Goal: Information Seeking & Learning: Learn about a topic

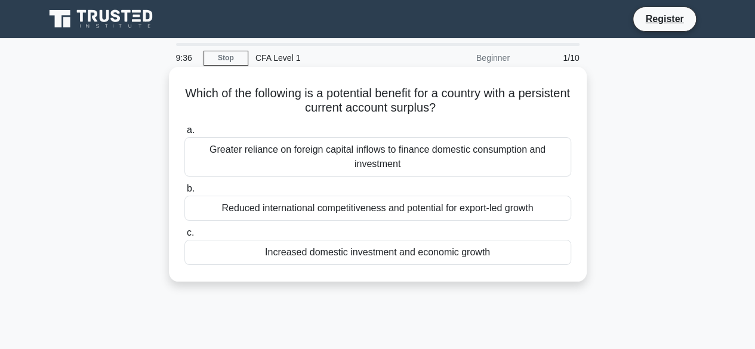
click at [391, 254] on div "Increased domestic investment and economic growth" at bounding box center [378, 252] width 387 height 25
click at [185, 237] on input "c. Increased domestic investment and economic growth" at bounding box center [185, 233] width 0 height 8
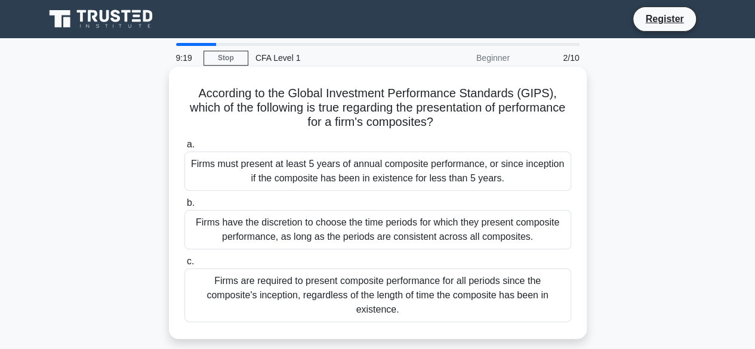
click at [456, 169] on div "Firms must present at least 5 years of annual composite performance, or since i…" at bounding box center [378, 171] width 387 height 39
click at [185, 149] on input "a. Firms must present at least 5 years of annual composite performance, or sinc…" at bounding box center [185, 145] width 0 height 8
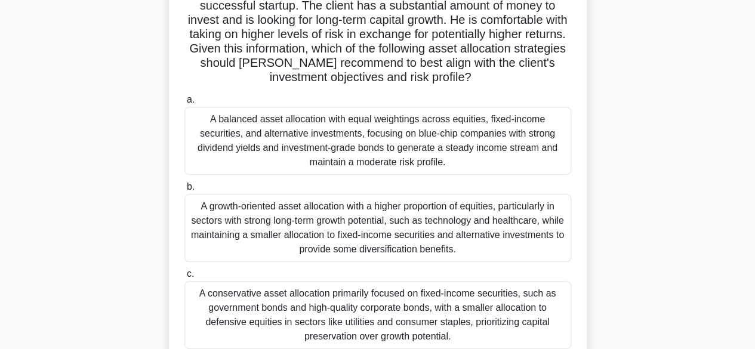
scroll to position [117, 0]
click at [364, 222] on div "A growth-oriented asset allocation with a higher proportion of equities, partic…" at bounding box center [378, 227] width 387 height 68
click at [185, 190] on input "b. A growth-oriented asset allocation with a higher proportion of equities, par…" at bounding box center [185, 187] width 0 height 8
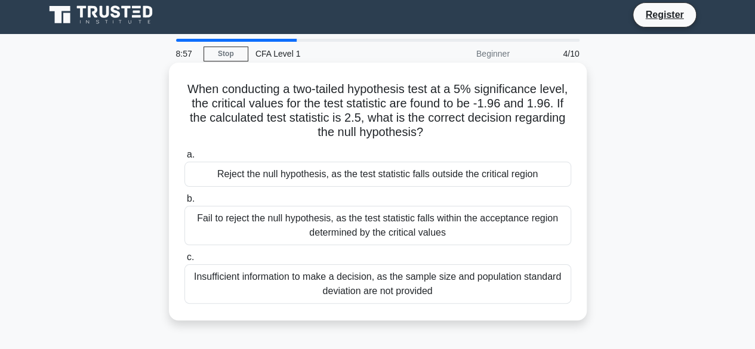
scroll to position [0, 0]
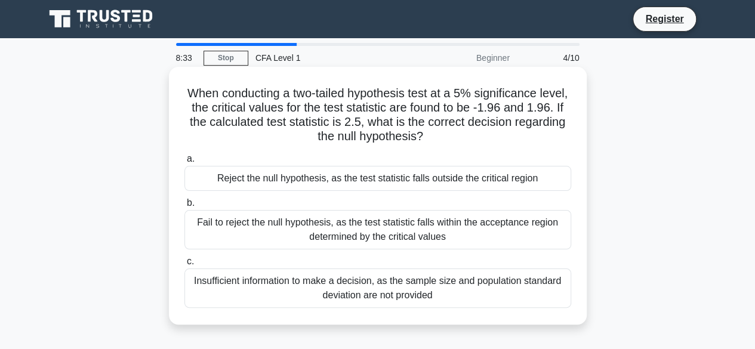
click at [322, 184] on div "Reject the null hypothesis, as the test statistic falls outside the critical re…" at bounding box center [378, 178] width 387 height 25
click at [185, 163] on input "a. Reject the null hypothesis, as the test statistic falls outside the critical…" at bounding box center [185, 159] width 0 height 8
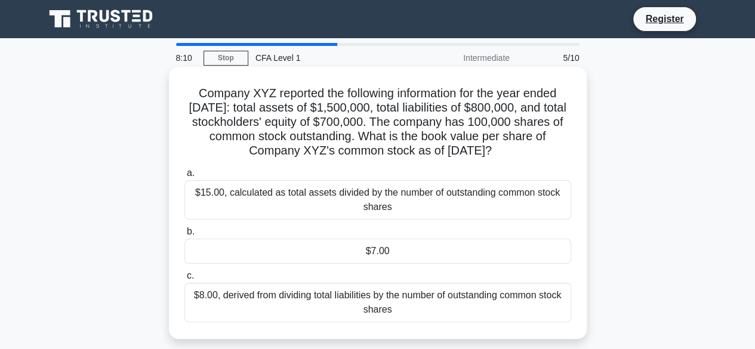
click at [366, 264] on div "$7.00" at bounding box center [378, 251] width 387 height 25
click at [185, 236] on input "b. $7.00" at bounding box center [185, 232] width 0 height 8
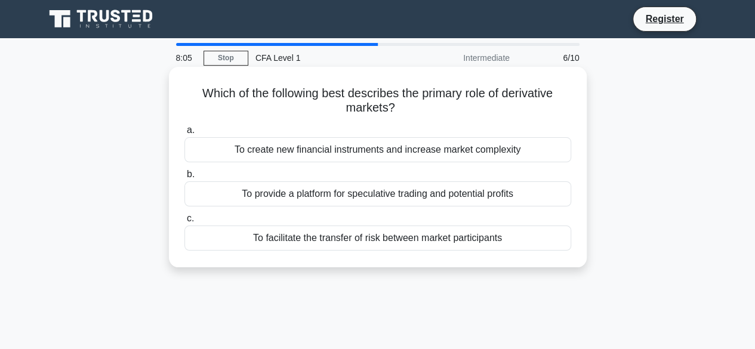
click at [389, 229] on div "To facilitate the transfer of risk between market participants" at bounding box center [378, 238] width 387 height 25
click at [185, 223] on input "c. To facilitate the transfer of risk between market participants" at bounding box center [185, 219] width 0 height 8
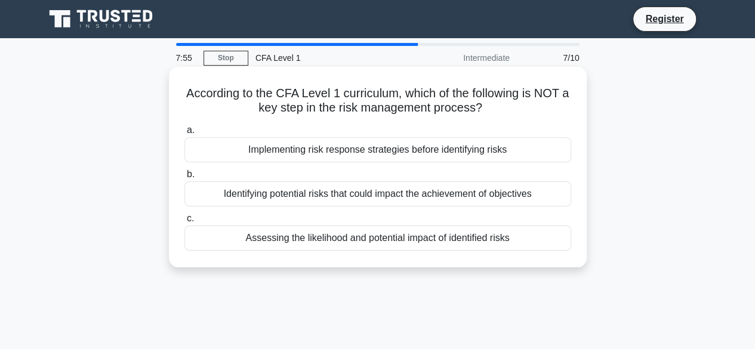
click at [391, 156] on div "Implementing risk response strategies before identifying risks" at bounding box center [378, 149] width 387 height 25
click at [185, 134] on input "a. Implementing risk response strategies before identifying risks" at bounding box center [185, 131] width 0 height 8
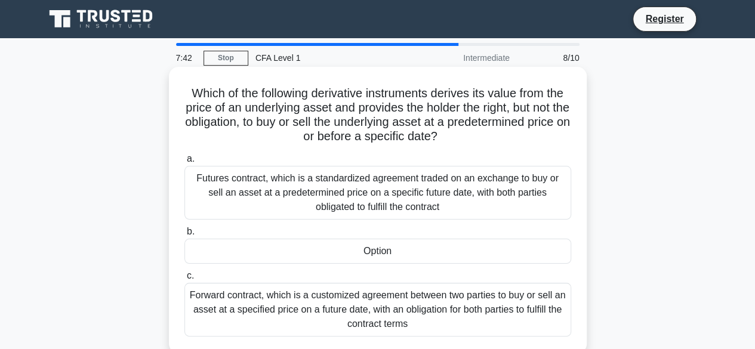
click at [291, 254] on div "Option" at bounding box center [378, 251] width 387 height 25
click at [185, 236] on input "b. Option" at bounding box center [185, 232] width 0 height 8
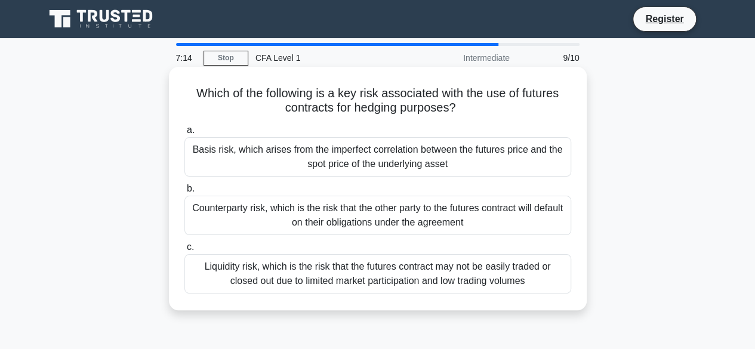
click at [254, 272] on div "Liquidity risk, which is the risk that the futures contract may not be easily t…" at bounding box center [378, 273] width 387 height 39
click at [185, 251] on input "c. Liquidity risk, which is the risk that the futures contract may not be easil…" at bounding box center [185, 248] width 0 height 8
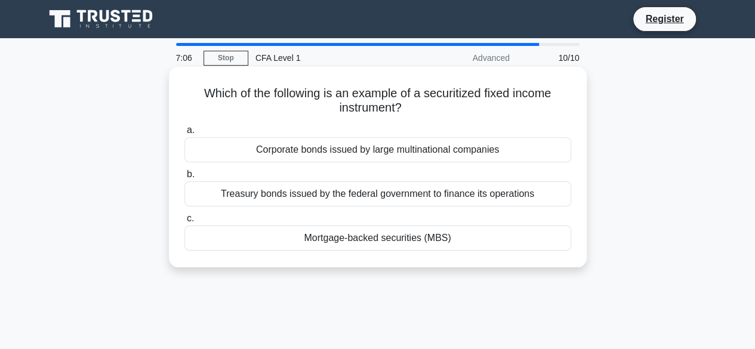
click at [318, 242] on div "Mortgage-backed securities (MBS)" at bounding box center [378, 238] width 387 height 25
click at [185, 223] on input "c. Mortgage-backed securities (MBS)" at bounding box center [185, 219] width 0 height 8
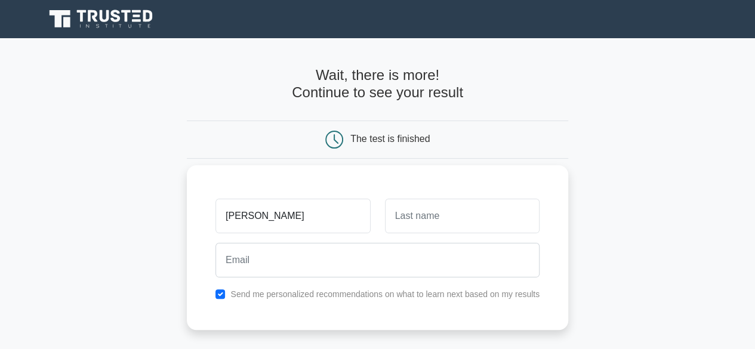
type input "[PERSON_NAME]"
type input "Hiwatari"
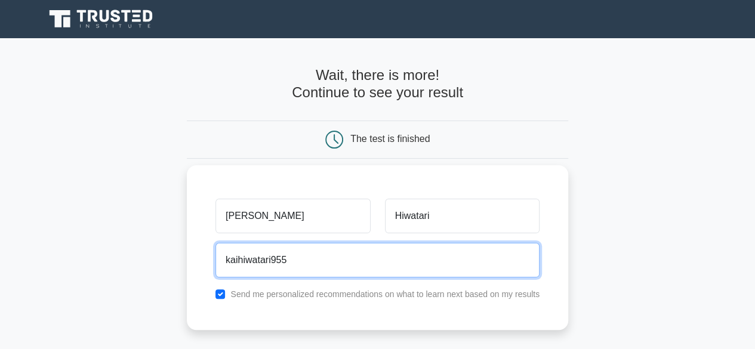
type input "[EMAIL_ADDRESS][DOMAIN_NAME]"
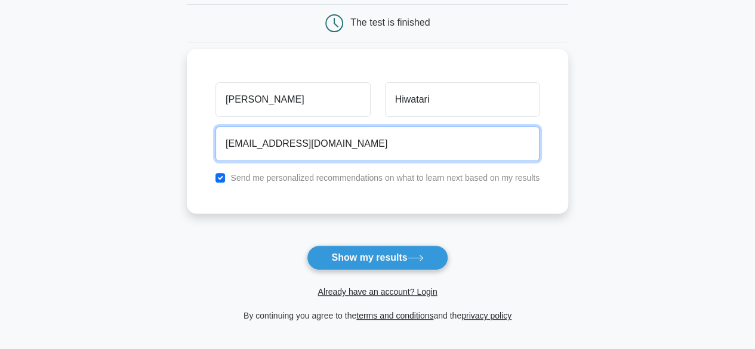
scroll to position [119, 0]
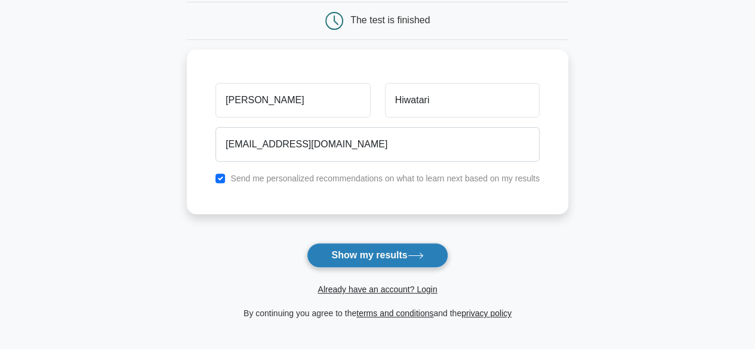
click at [359, 245] on button "Show my results" at bounding box center [377, 255] width 141 height 25
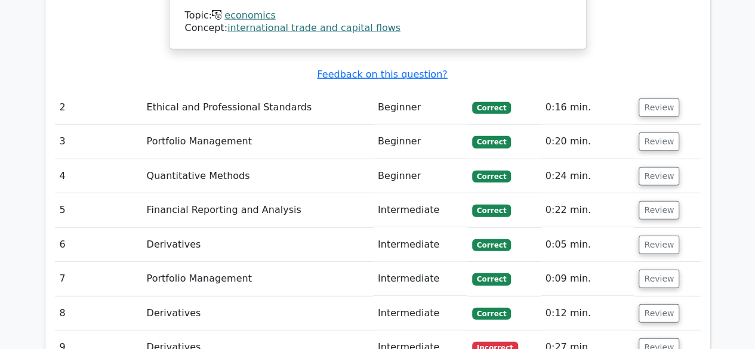
scroll to position [1563, 0]
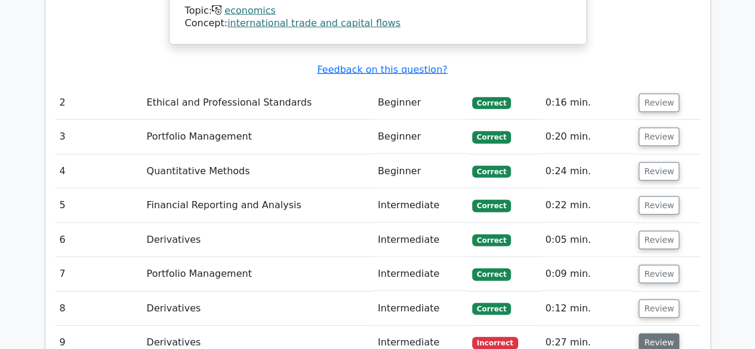
click at [644, 334] on button "Review" at bounding box center [659, 343] width 41 height 19
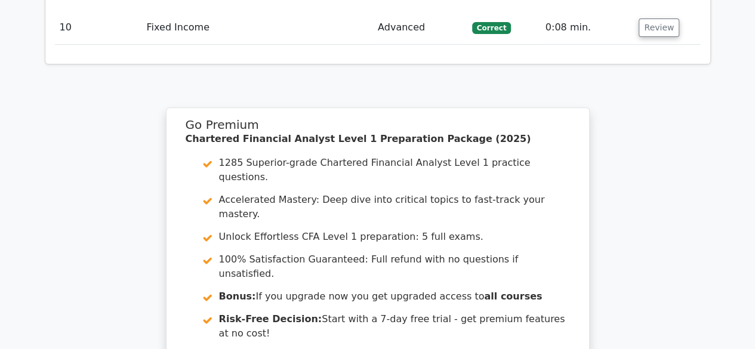
scroll to position [2460, 0]
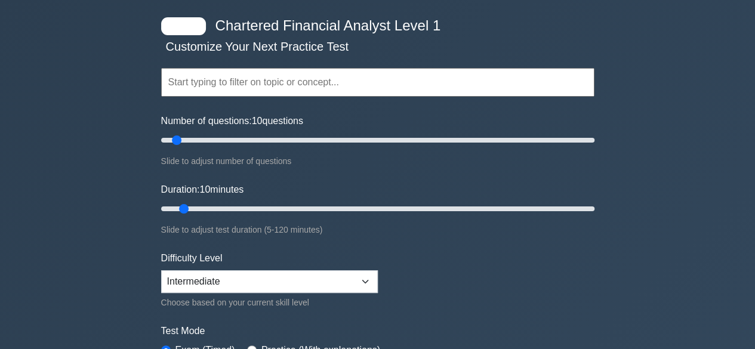
scroll to position [50, 0]
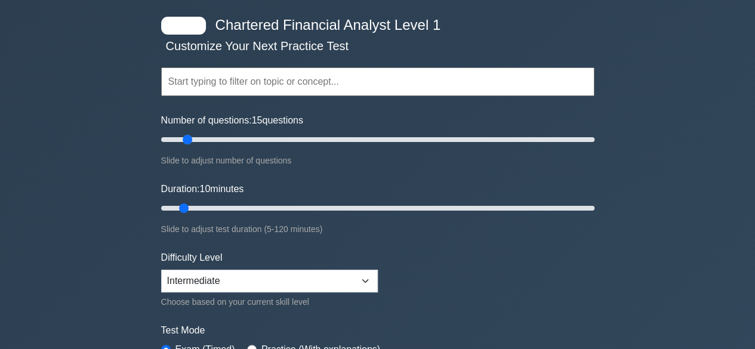
drag, startPoint x: 176, startPoint y: 139, endPoint x: 192, endPoint y: 138, distance: 16.7
type input "15"
click at [192, 138] on input "Number of questions: 15 questions" at bounding box center [378, 140] width 434 height 14
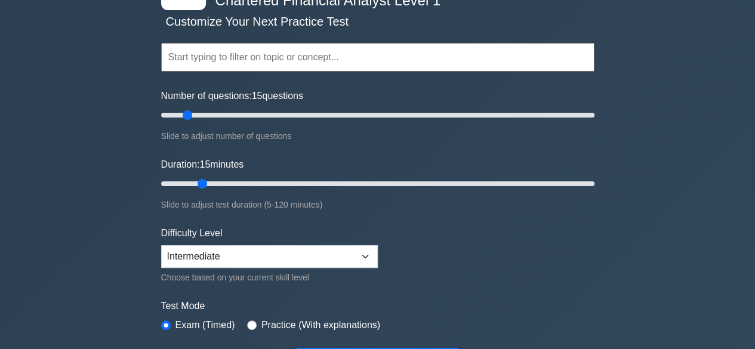
drag, startPoint x: 182, startPoint y: 184, endPoint x: 196, endPoint y: 184, distance: 14.3
type input "15"
click at [196, 184] on input "Duration: 15 minutes" at bounding box center [378, 184] width 434 height 14
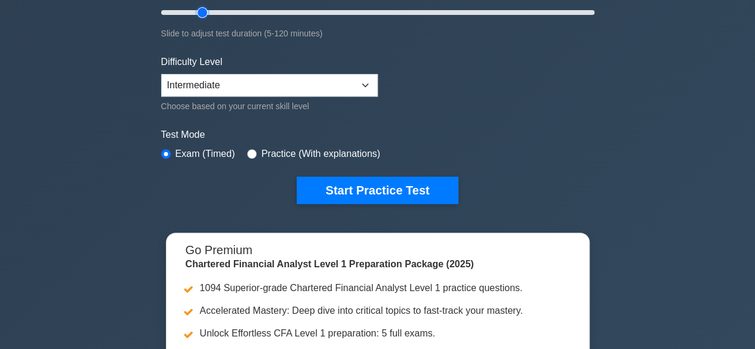
scroll to position [242, 0]
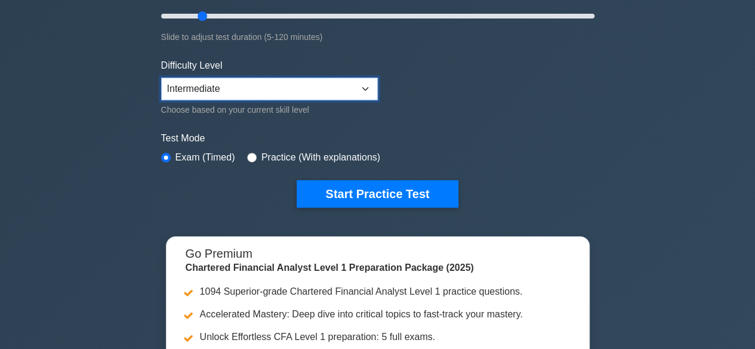
click at [278, 85] on select "Beginner Intermediate Expert" at bounding box center [269, 89] width 217 height 23
select select "expert"
click at [161, 78] on select "Beginner Intermediate Expert" at bounding box center [269, 89] width 217 height 23
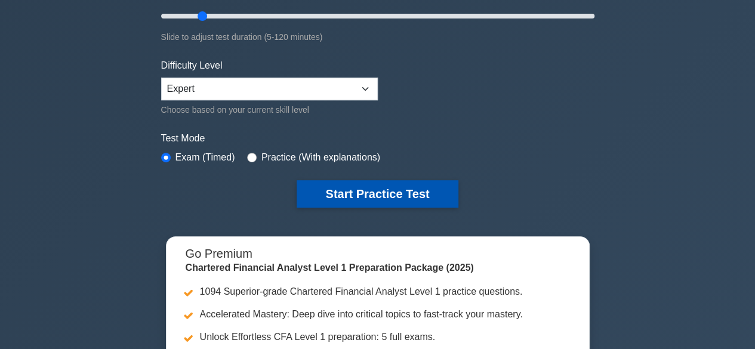
click at [302, 187] on button "Start Practice Test" at bounding box center [377, 193] width 161 height 27
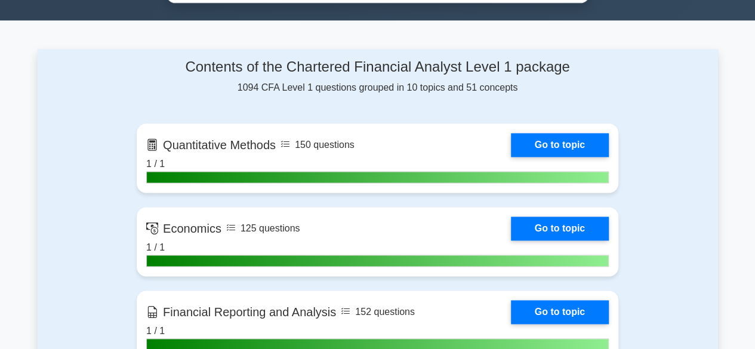
scroll to position [724, 0]
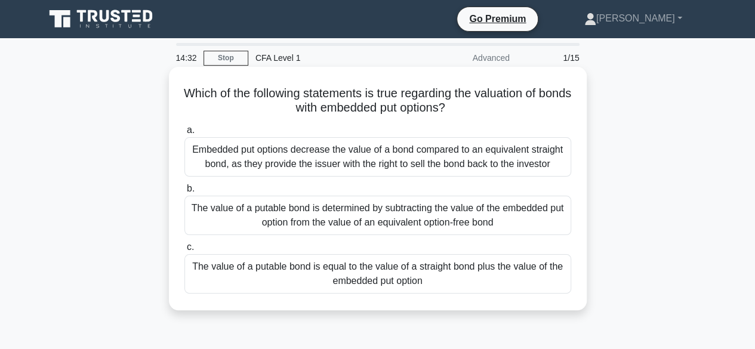
click at [340, 275] on div "The value of a putable bond is equal to the value of a straight bond plus the v…" at bounding box center [378, 273] width 387 height 39
click at [185, 251] on input "c. The value of a putable bond is equal to the value of a straight bond plus th…" at bounding box center [185, 248] width 0 height 8
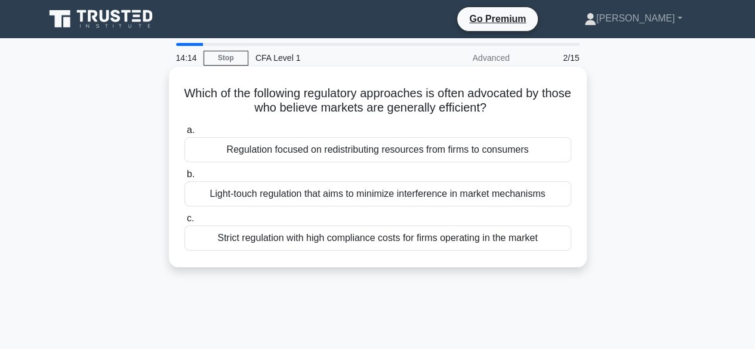
click at [324, 201] on div "Light-touch regulation that aims to minimize interference in market mechanisms" at bounding box center [378, 194] width 387 height 25
click at [185, 179] on input "b. Light-touch regulation that aims to minimize interference in market mechanis…" at bounding box center [185, 175] width 0 height 8
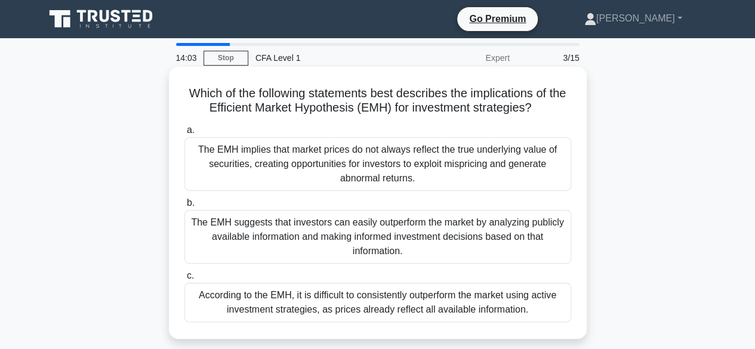
click at [351, 306] on div "According to the EMH, it is difficult to consistently outperform the market usi…" at bounding box center [378, 302] width 387 height 39
click at [185, 280] on input "c. According to the EMH, it is difficult to consistently outperform the market …" at bounding box center [185, 276] width 0 height 8
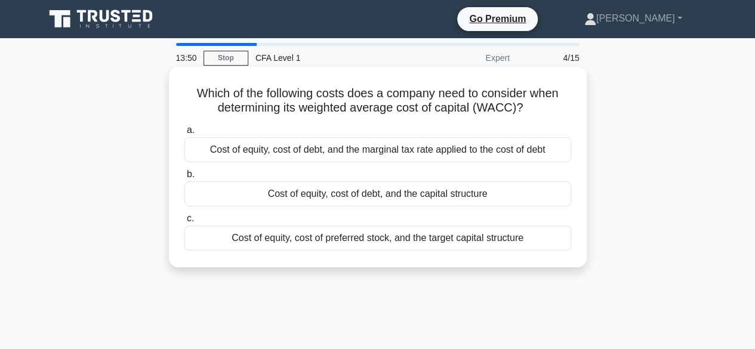
click at [306, 150] on div "Cost of equity, cost of debt, and the marginal tax rate applied to the cost of …" at bounding box center [378, 149] width 387 height 25
click at [185, 134] on input "a. Cost of equity, cost of debt, and the marginal tax rate applied to the cost …" at bounding box center [185, 131] width 0 height 8
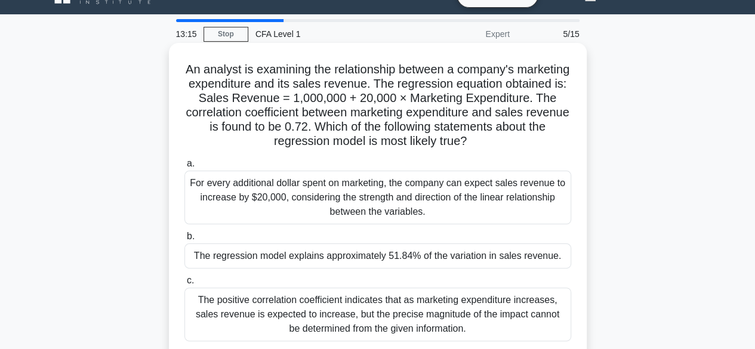
scroll to position [30, 0]
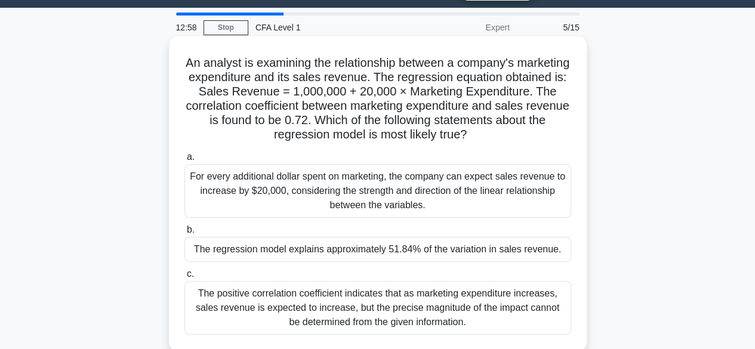
click at [316, 201] on div "For every additional dollar spent on marketing, the company can expect sales re…" at bounding box center [378, 191] width 387 height 54
click at [185, 161] on input "a. For every additional dollar spent on marketing, the company can expect sales…" at bounding box center [185, 157] width 0 height 8
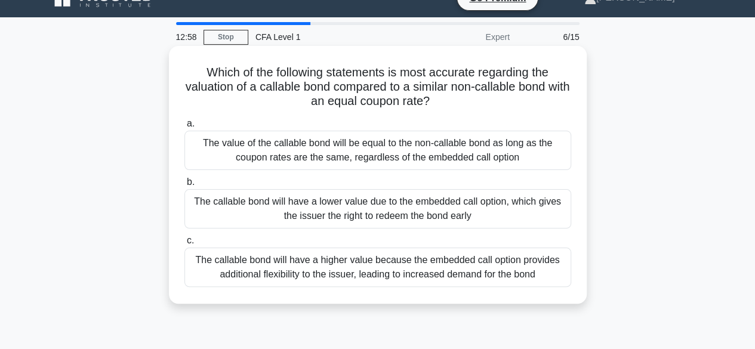
scroll to position [0, 0]
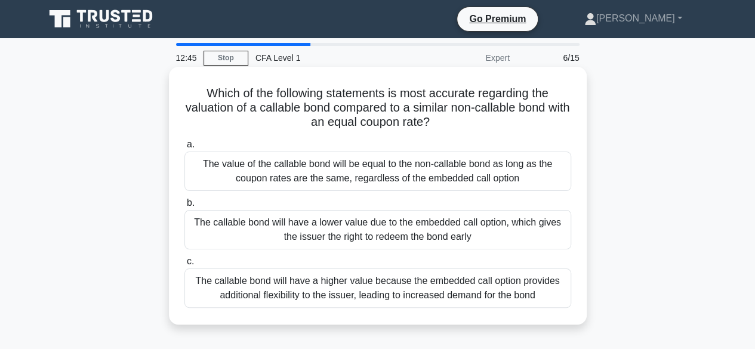
click at [304, 233] on div "The callable bond will have a lower value due to the embedded call option, whic…" at bounding box center [378, 229] width 387 height 39
click at [185, 207] on input "b. The callable bond will have a lower value due to the embedded call option, w…" at bounding box center [185, 203] width 0 height 8
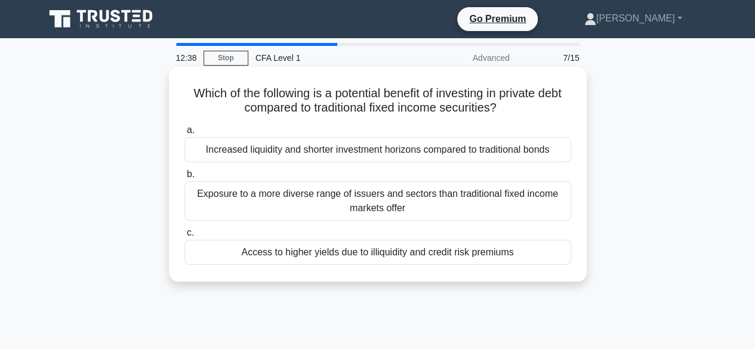
click at [287, 262] on div "Access to higher yields due to illiquidity and credit risk premiums" at bounding box center [378, 252] width 387 height 25
click at [185, 237] on input "c. Access to higher yields due to illiquidity and credit risk premiums" at bounding box center [185, 233] width 0 height 8
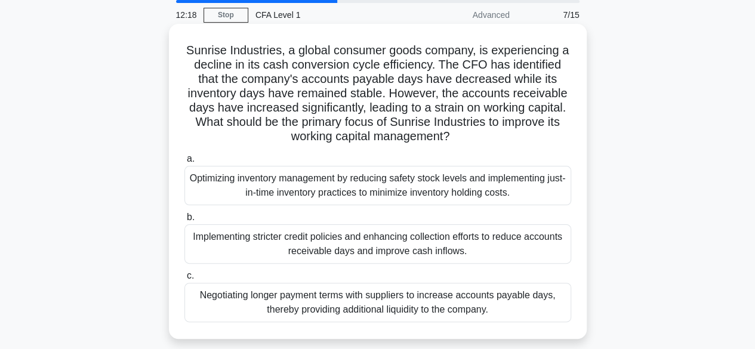
scroll to position [44, 0]
click at [262, 250] on div "Implementing stricter credit policies and enhancing collection efforts to reduc…" at bounding box center [378, 243] width 387 height 39
click at [185, 221] on input "b. Implementing stricter credit policies and enhancing collection efforts to re…" at bounding box center [185, 217] width 0 height 8
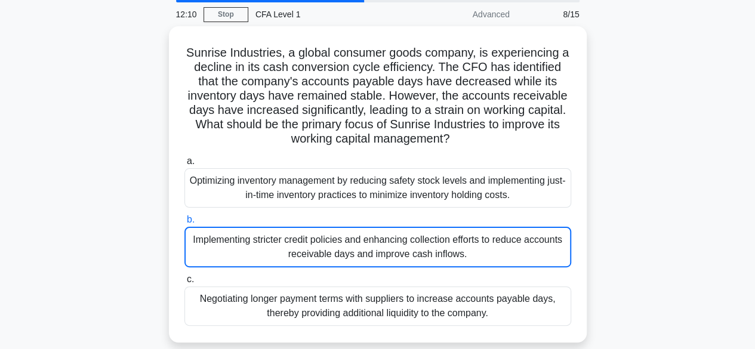
scroll to position [0, 0]
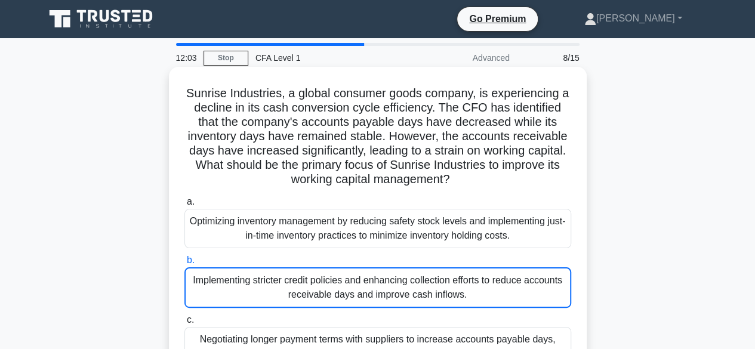
click at [219, 279] on div "Implementing stricter credit policies and enhancing collection efforts to reduc…" at bounding box center [378, 288] width 387 height 41
click at [185, 265] on input "b. Implementing stricter credit policies and enhancing collection efforts to re…" at bounding box center [185, 261] width 0 height 8
click at [225, 226] on div "Optimizing inventory management by reducing safety stock levels and implementin…" at bounding box center [378, 228] width 387 height 39
click at [185, 206] on input "a. Optimizing inventory management by reducing safety stock levels and implemen…" at bounding box center [185, 202] width 0 height 8
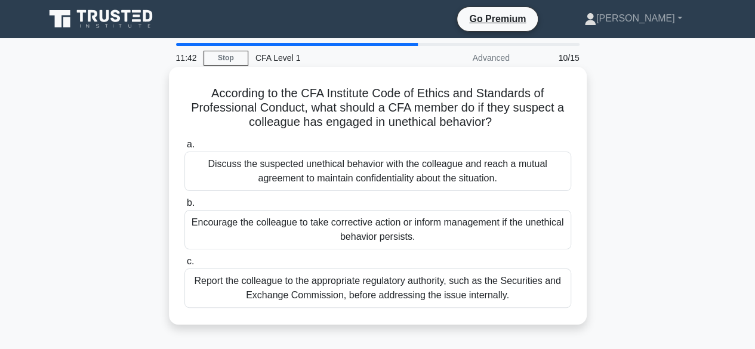
click at [370, 237] on div "Encourage the colleague to take corrective action or inform management if the u…" at bounding box center [378, 229] width 387 height 39
click at [185, 207] on input "b. Encourage the colleague to take corrective action or inform management if th…" at bounding box center [185, 203] width 0 height 8
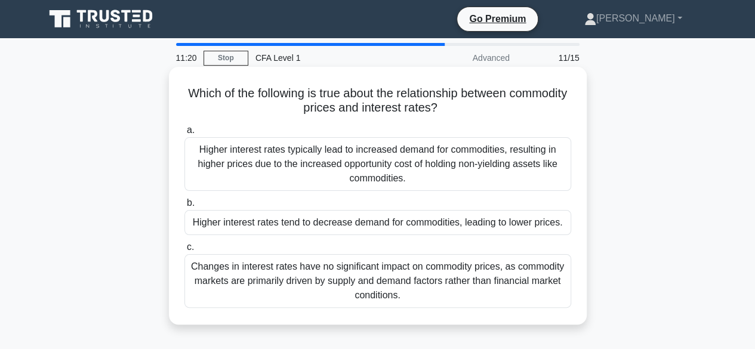
click at [319, 279] on div "Changes in interest rates have no significant impact on commodity prices, as co…" at bounding box center [378, 281] width 387 height 54
click at [185, 251] on input "c. Changes in interest rates have no significant impact on commodity prices, as…" at bounding box center [185, 248] width 0 height 8
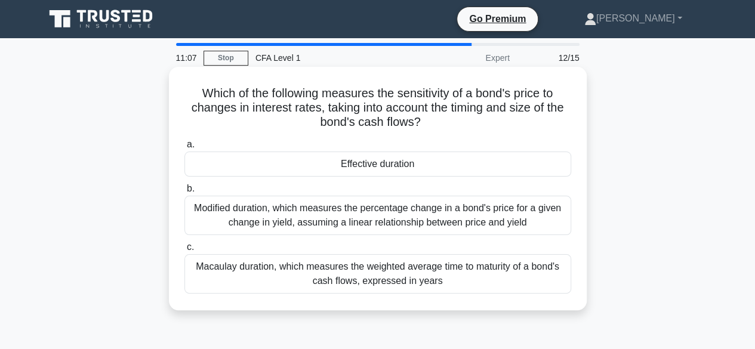
click at [300, 223] on div "Modified duration, which measures the percentage change in a bond's price for a…" at bounding box center [378, 215] width 387 height 39
click at [185, 193] on input "b. Modified duration, which measures the percentage change in a bond's price fo…" at bounding box center [185, 189] width 0 height 8
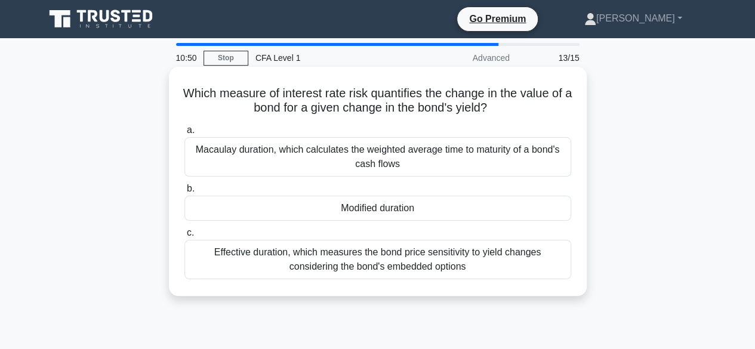
click at [374, 213] on div "Modified duration" at bounding box center [378, 208] width 387 height 25
click at [185, 193] on input "b. Modified duration" at bounding box center [185, 189] width 0 height 8
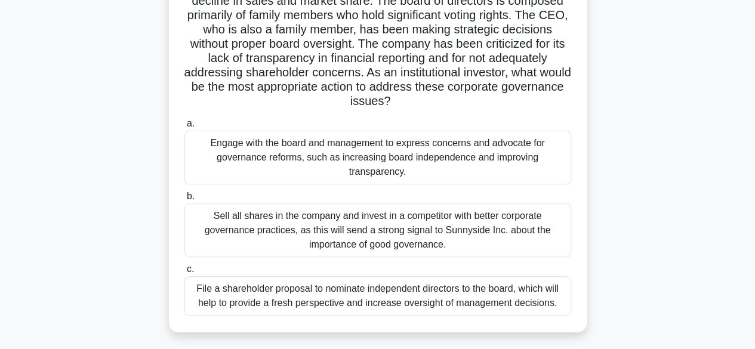
scroll to position [110, 0]
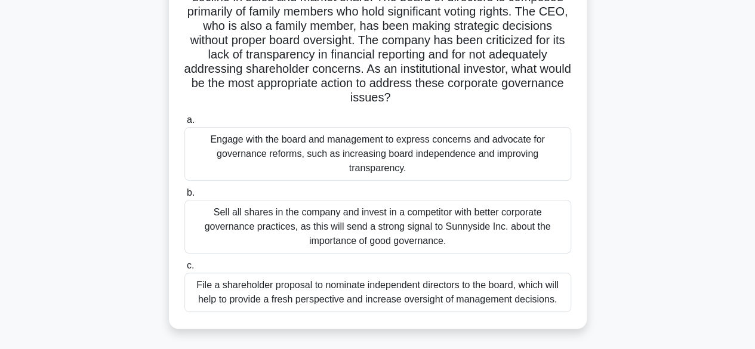
click at [267, 299] on div "File a shareholder proposal to nominate independent directors to the board, whi…" at bounding box center [378, 292] width 387 height 39
click at [185, 270] on input "c. File a shareholder proposal to nominate independent directors to the board, …" at bounding box center [185, 266] width 0 height 8
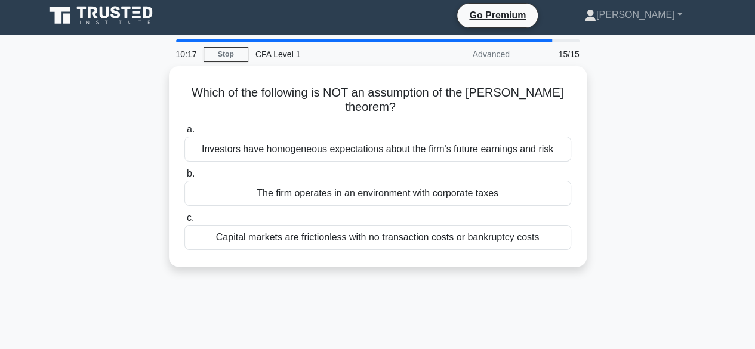
scroll to position [0, 0]
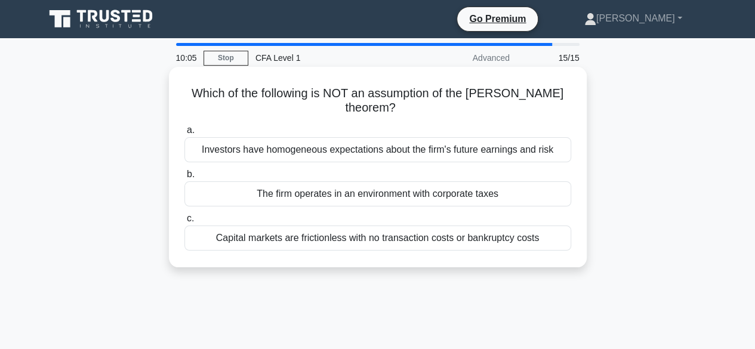
click at [296, 202] on div "The firm operates in an environment with corporate taxes" at bounding box center [378, 194] width 387 height 25
click at [185, 179] on input "b. The firm operates in an environment with corporate taxes" at bounding box center [185, 175] width 0 height 8
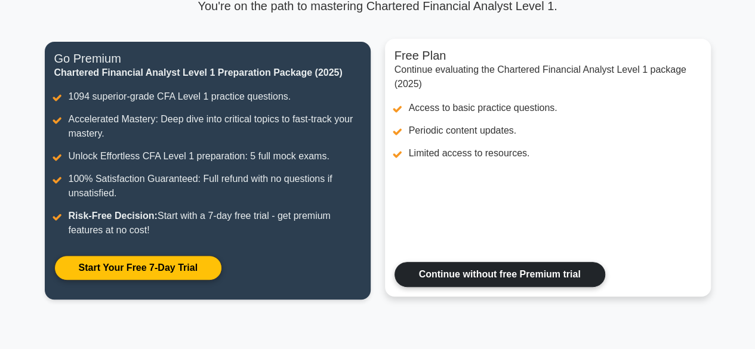
scroll to position [275, 0]
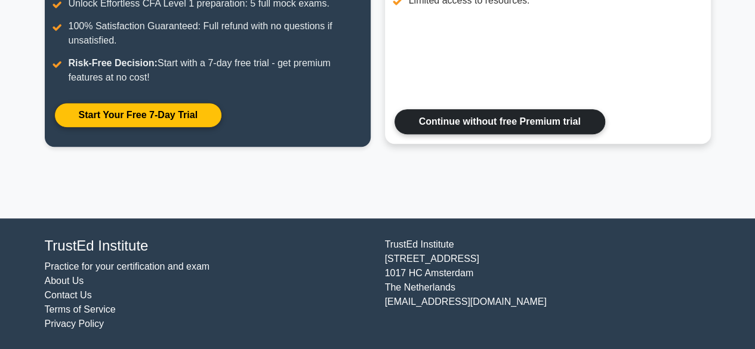
click at [466, 134] on link "Continue without free Premium trial" at bounding box center [500, 121] width 211 height 25
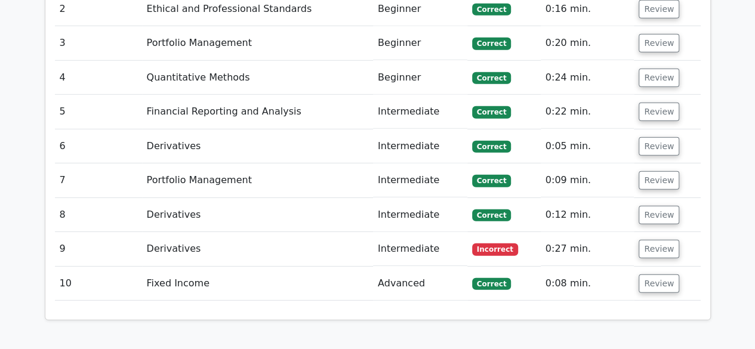
scroll to position [1658, 0]
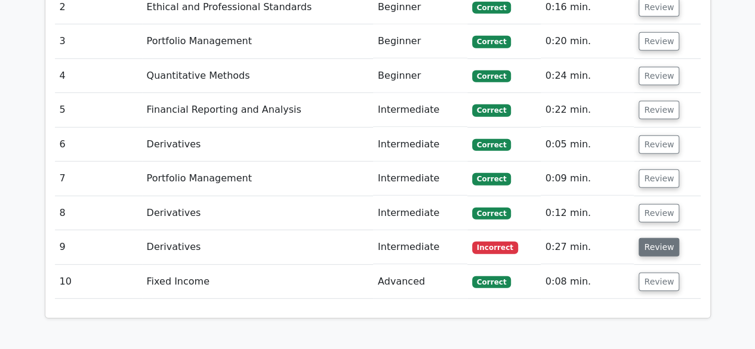
click at [666, 238] on button "Review" at bounding box center [659, 247] width 41 height 19
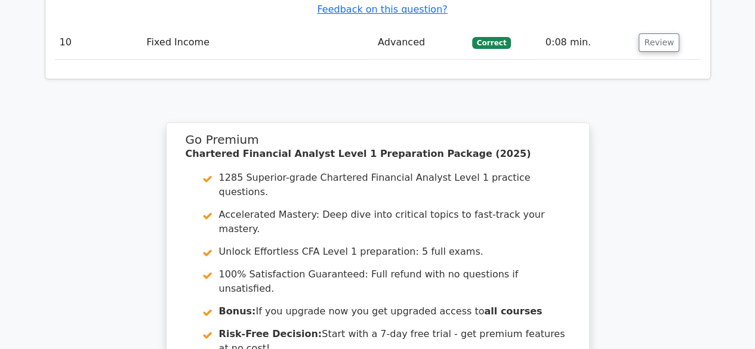
scroll to position [2446, 0]
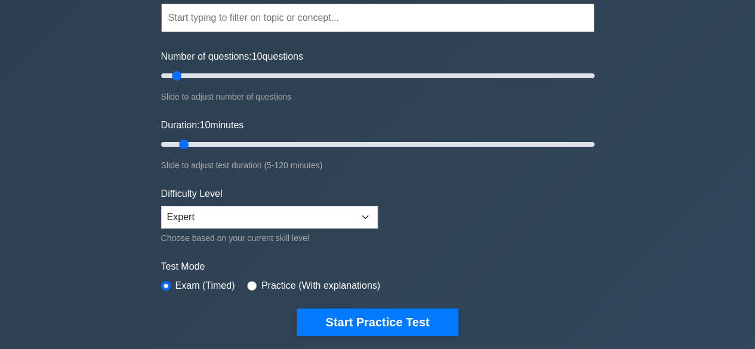
scroll to position [116, 0]
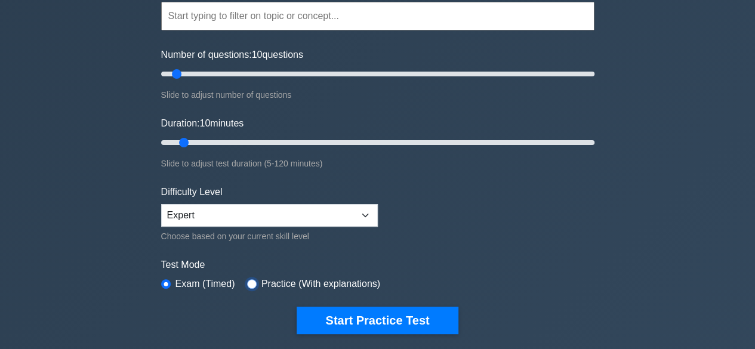
click at [247, 281] on input "radio" at bounding box center [252, 284] width 10 height 10
radio input "true"
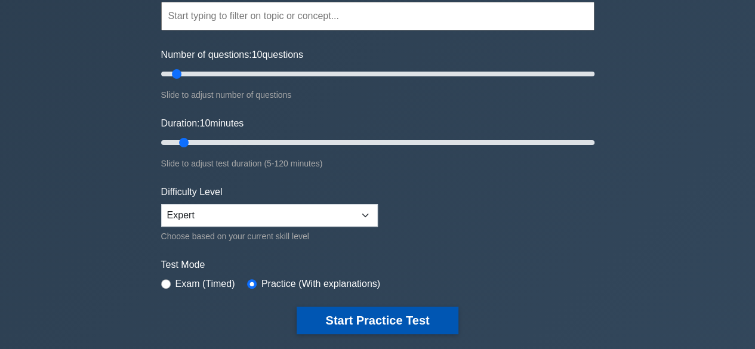
click at [346, 315] on button "Start Practice Test" at bounding box center [377, 320] width 161 height 27
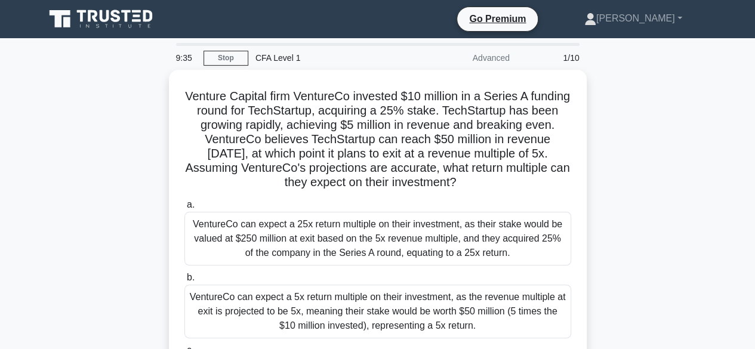
scroll to position [56, 0]
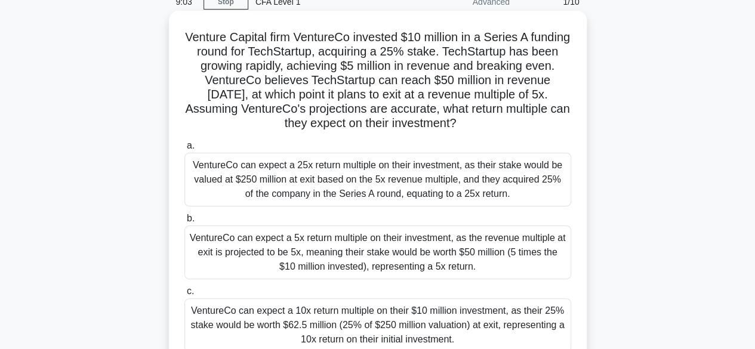
click at [308, 177] on div "VentureCo can expect a 25x return multiple on their investment, as their stake …" at bounding box center [378, 180] width 387 height 54
click at [185, 150] on input "a. VentureCo can expect a 25x return multiple on their investment, as their sta…" at bounding box center [185, 146] width 0 height 8
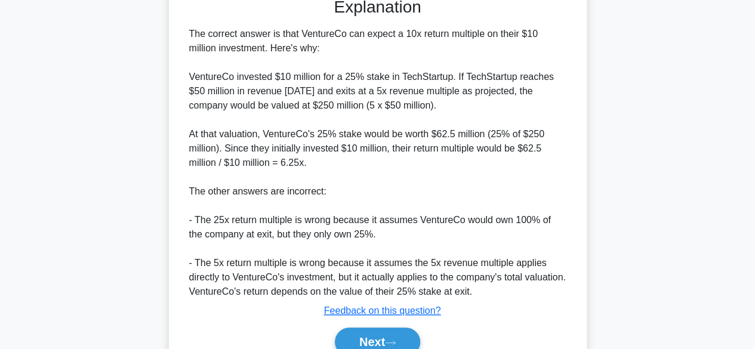
scroll to position [486, 0]
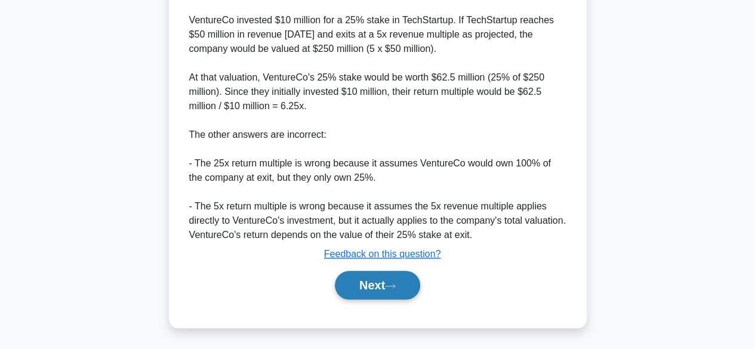
click at [356, 281] on button "Next" at bounding box center [377, 285] width 85 height 29
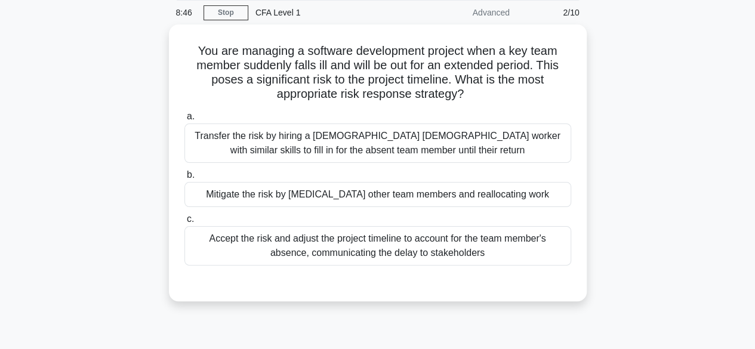
scroll to position [45, 0]
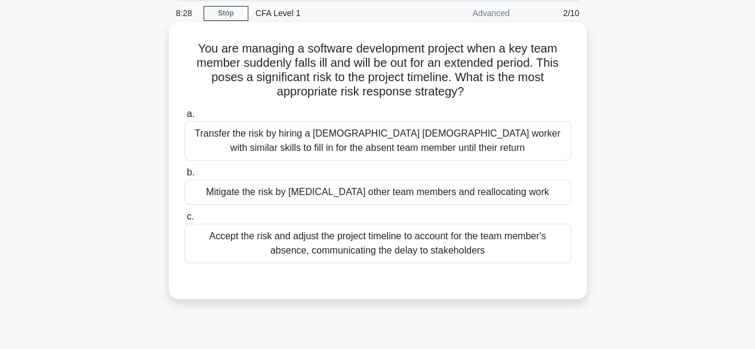
click at [333, 192] on div "Mitigate the risk by [MEDICAL_DATA] other team members and reallocating work" at bounding box center [378, 192] width 387 height 25
click at [185, 177] on input "b. Mitigate the risk by [MEDICAL_DATA] other team members and reallocating work" at bounding box center [185, 173] width 0 height 8
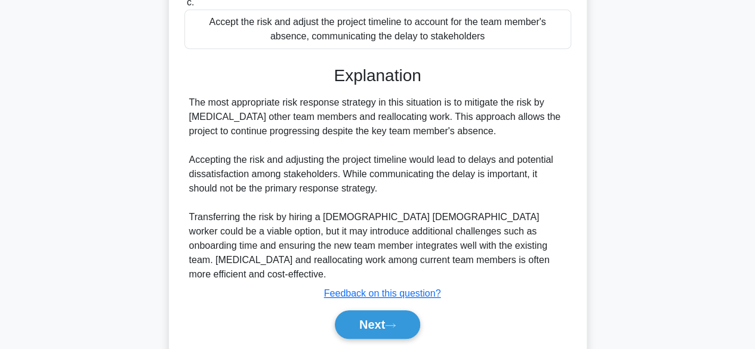
scroll to position [296, 0]
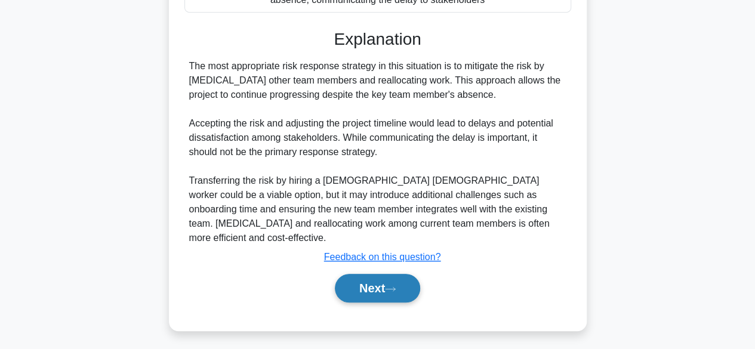
drag, startPoint x: 383, startPoint y: 287, endPoint x: 363, endPoint y: 279, distance: 22.0
click at [363, 279] on div "Next" at bounding box center [378, 288] width 387 height 38
click at [363, 279] on button "Next" at bounding box center [377, 288] width 85 height 29
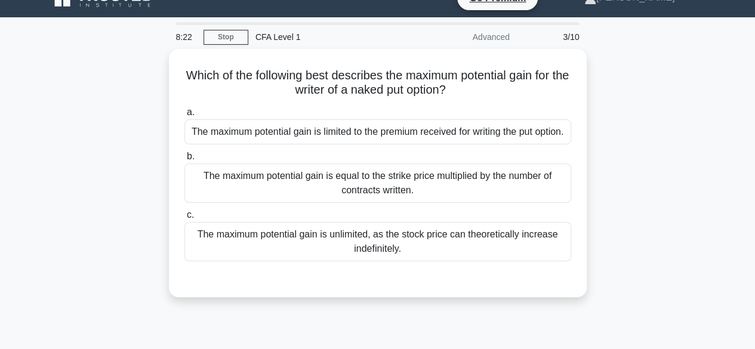
scroll to position [0, 0]
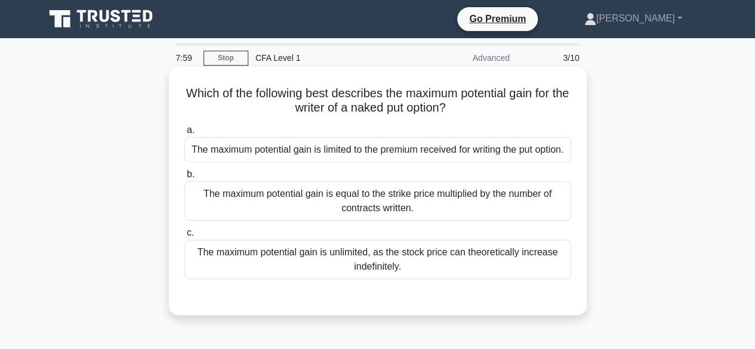
click at [321, 159] on div "The maximum potential gain is limited to the premium received for writing the p…" at bounding box center [378, 149] width 387 height 25
click at [185, 134] on input "a. The maximum potential gain is limited to the premium received for writing th…" at bounding box center [185, 131] width 0 height 8
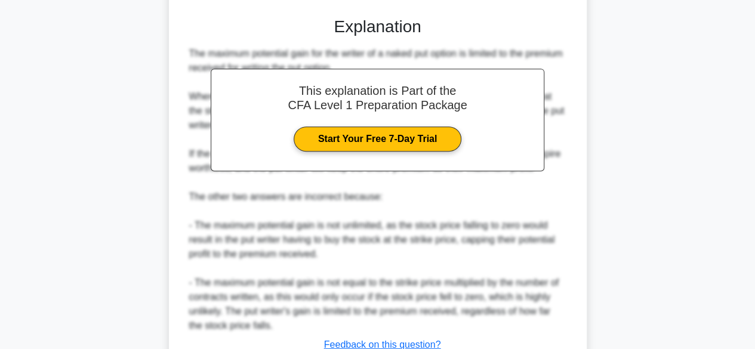
scroll to position [385, 0]
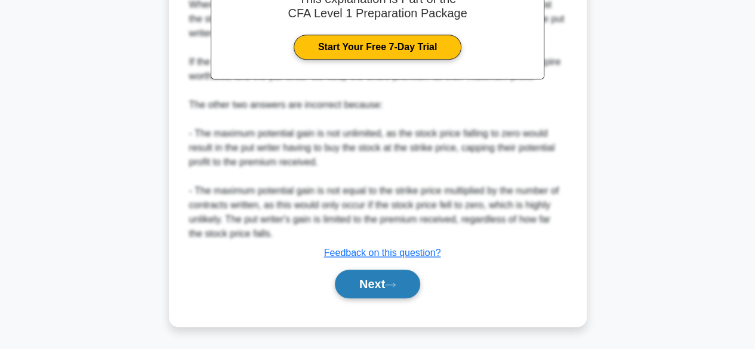
click at [368, 276] on button "Next" at bounding box center [377, 284] width 85 height 29
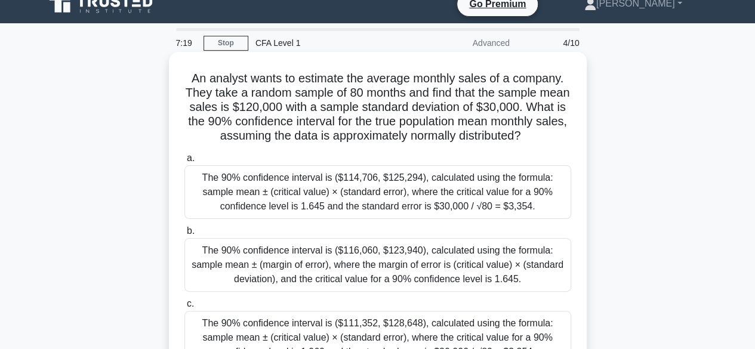
scroll to position [64, 0]
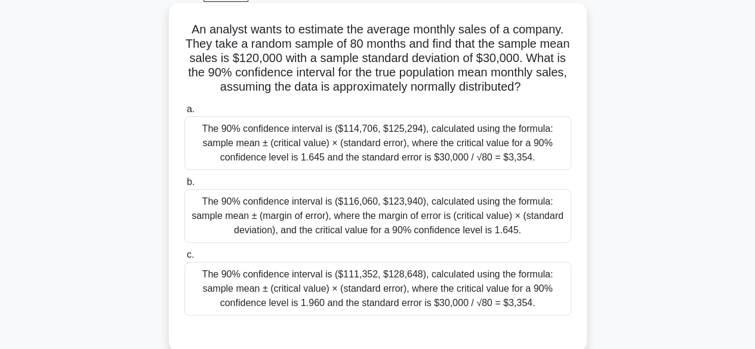
click at [324, 229] on div "The 90% confidence interval is ($116,060, $123,940), calculated using the formu…" at bounding box center [378, 216] width 387 height 54
click at [185, 186] on input "b. The 90% confidence interval is ($116,060, $123,940), calculated using the fo…" at bounding box center [185, 183] width 0 height 8
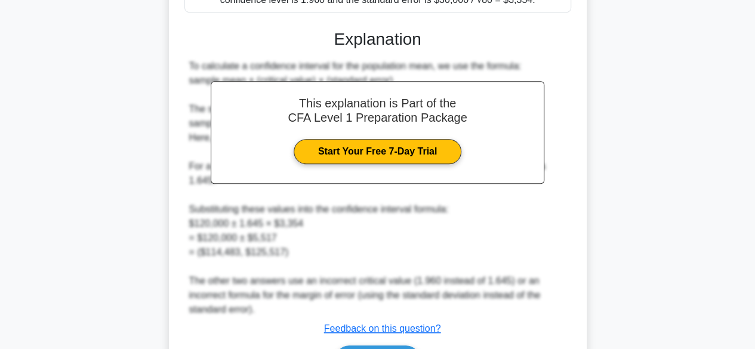
scroll to position [457, 0]
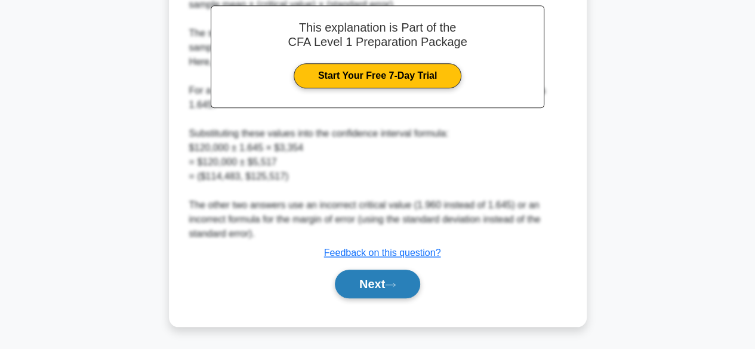
click at [363, 288] on button "Next" at bounding box center [377, 284] width 85 height 29
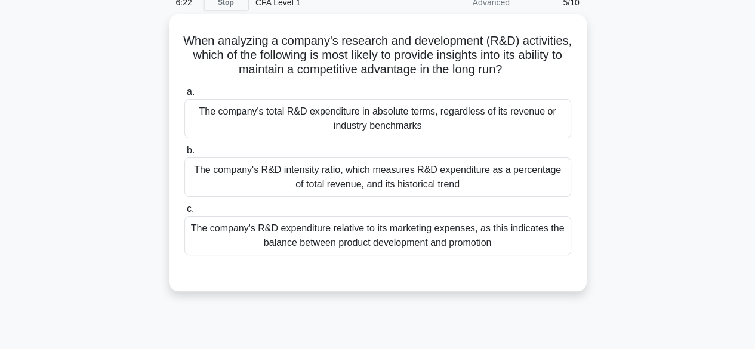
scroll to position [19, 0]
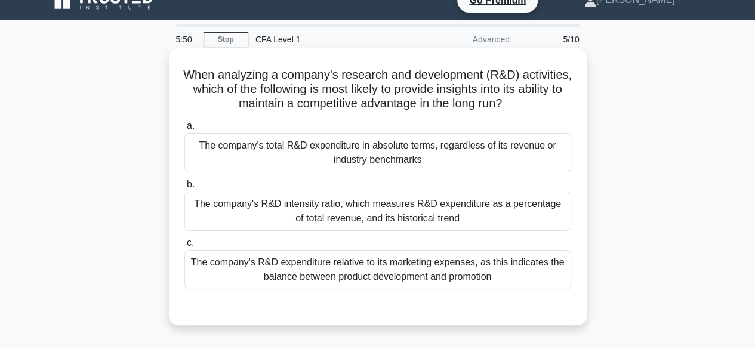
click at [334, 268] on div "The company's R&D expenditure relative to its marketing expenses, as this indic…" at bounding box center [378, 269] width 387 height 39
click at [185, 247] on input "c. The company's R&D expenditure relative to its marketing expenses, as this in…" at bounding box center [185, 243] width 0 height 8
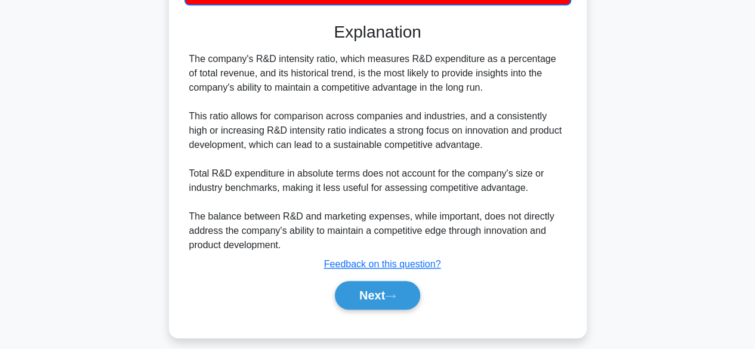
scroll to position [314, 0]
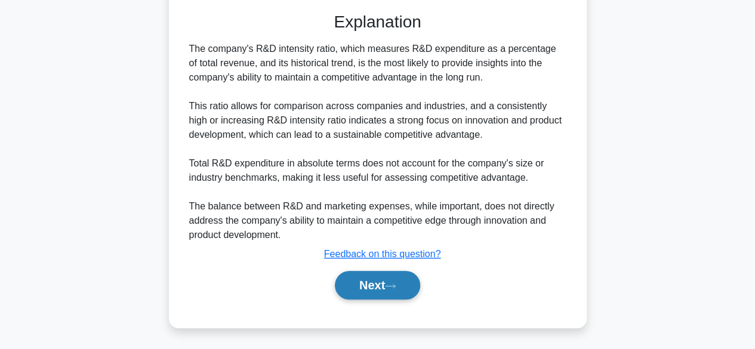
click at [362, 275] on button "Next" at bounding box center [377, 285] width 85 height 29
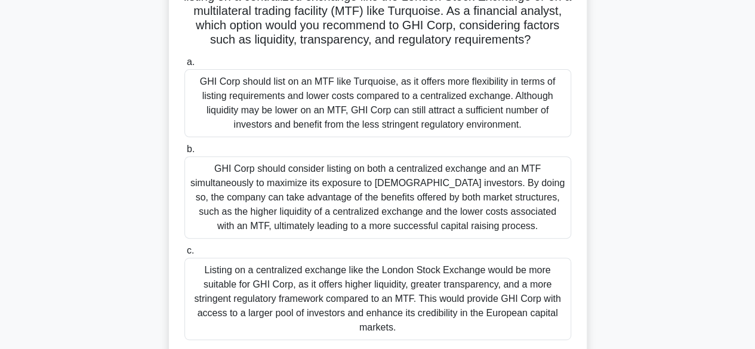
scroll to position [140, 0]
click at [288, 286] on div "Listing on a centralized exchange like the London Stock Exchange would be more …" at bounding box center [378, 298] width 387 height 82
click at [185, 254] on input "c. Listing on a centralized exchange like the London Stock Exchange would be mo…" at bounding box center [185, 251] width 0 height 8
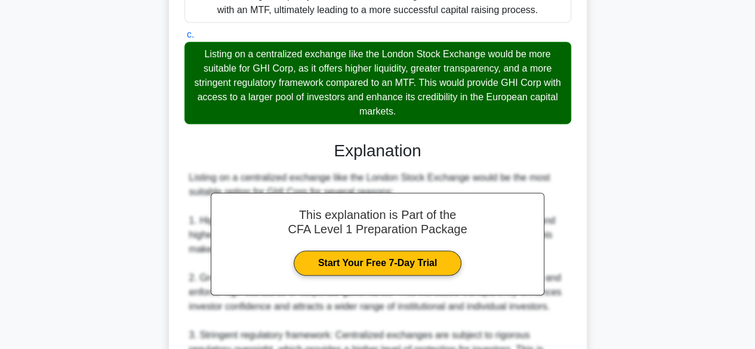
scroll to position [585, 0]
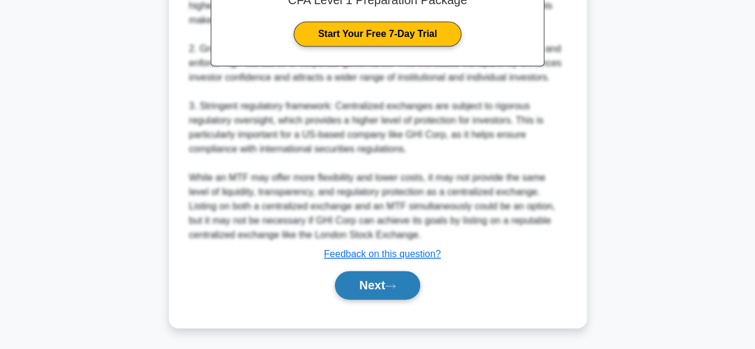
click at [355, 272] on button "Next" at bounding box center [377, 285] width 85 height 29
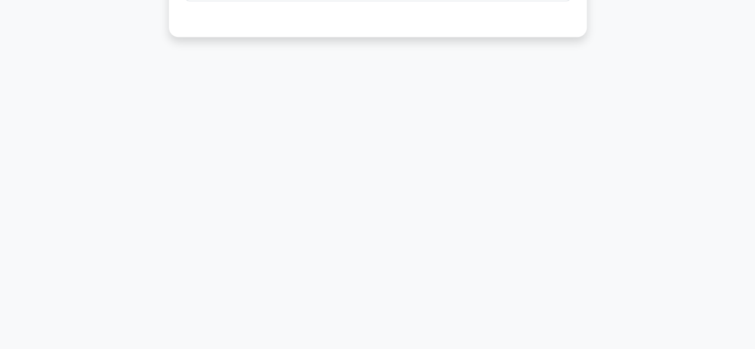
scroll to position [66, 0]
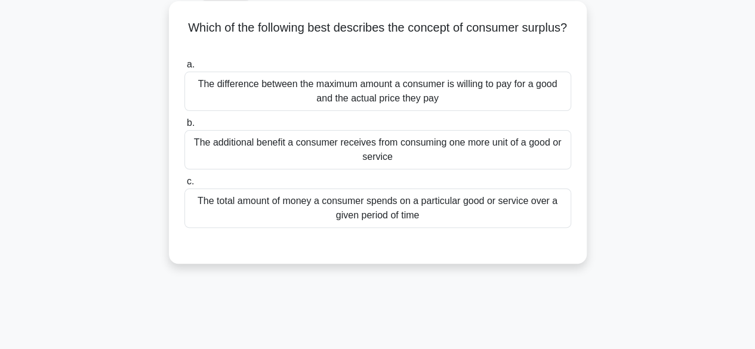
click at [334, 87] on div "The difference between the maximum amount a consumer is willing to pay for a go…" at bounding box center [378, 91] width 387 height 39
click at [185, 69] on input "a. The difference between the maximum amount a consumer is willing to pay for a…" at bounding box center [185, 65] width 0 height 8
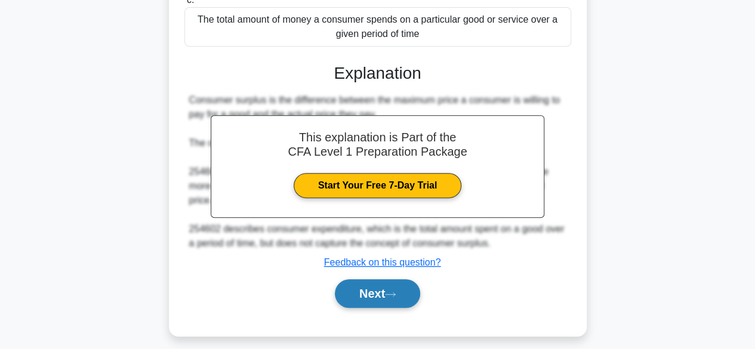
scroll to position [242, 0]
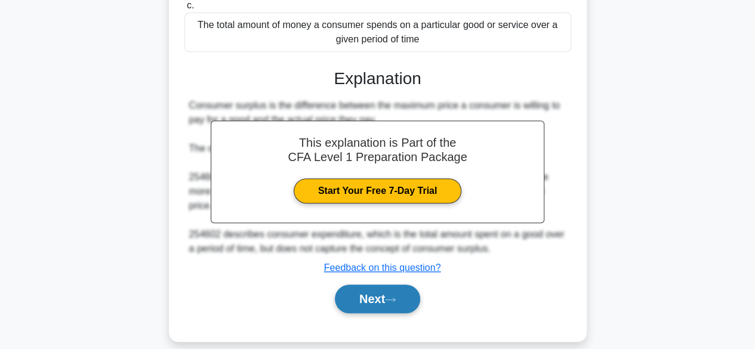
click at [366, 288] on button "Next" at bounding box center [377, 299] width 85 height 29
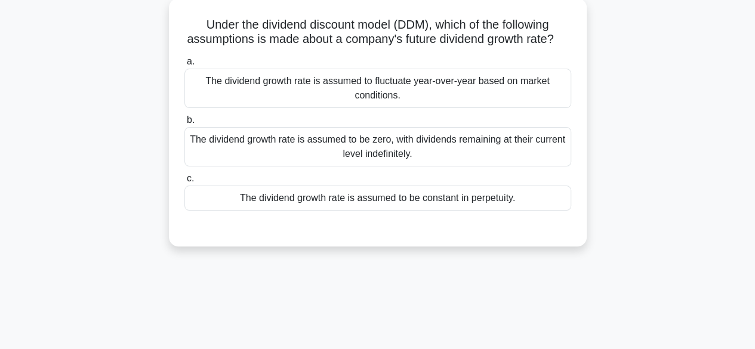
scroll to position [70, 0]
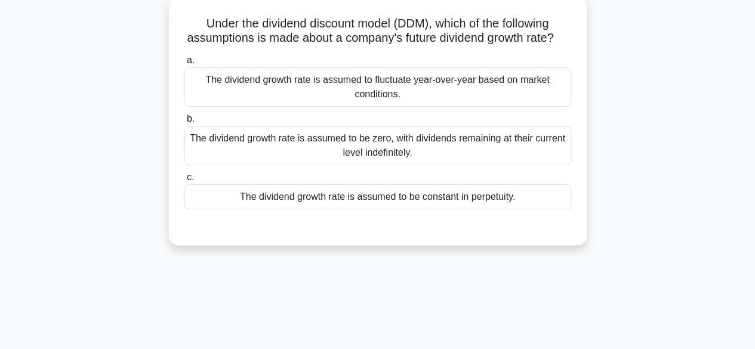
click at [282, 210] on div "The dividend growth rate is assumed to be constant in perpetuity." at bounding box center [378, 197] width 387 height 25
click at [185, 182] on input "c. The dividend growth rate is assumed to be constant in perpetuity." at bounding box center [185, 178] width 0 height 8
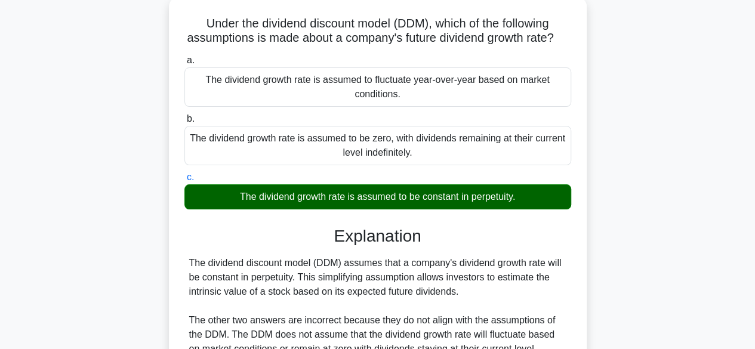
scroll to position [296, 0]
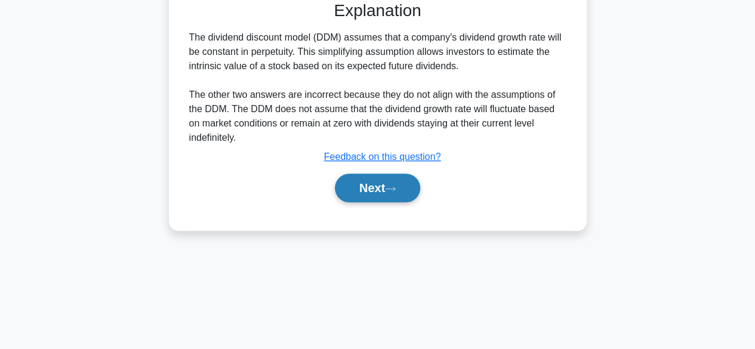
click at [367, 202] on button "Next" at bounding box center [377, 188] width 85 height 29
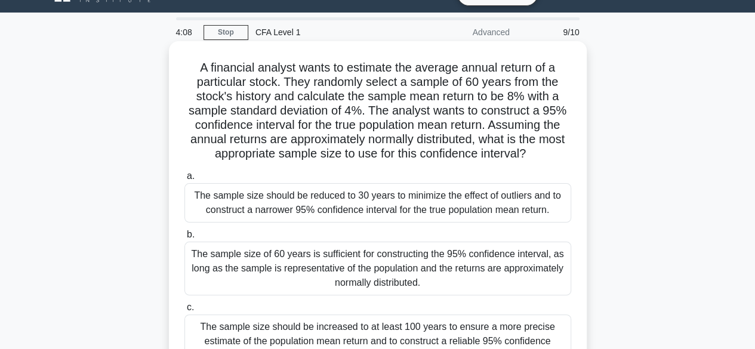
scroll to position [25, 0]
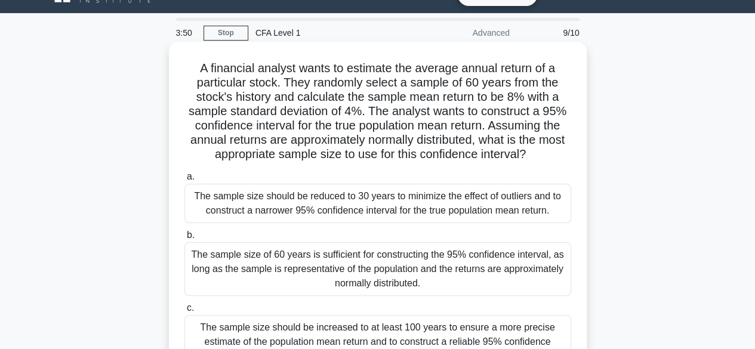
click at [379, 269] on div "The sample size of 60 years is sufficient for constructing the 95% confidence i…" at bounding box center [378, 269] width 387 height 54
click at [185, 239] on input "b. The sample size of 60 years is sufficient for constructing the 95% confidenc…" at bounding box center [185, 236] width 0 height 8
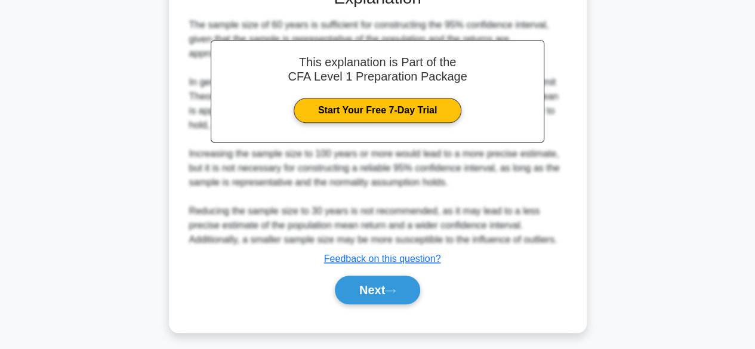
scroll to position [425, 0]
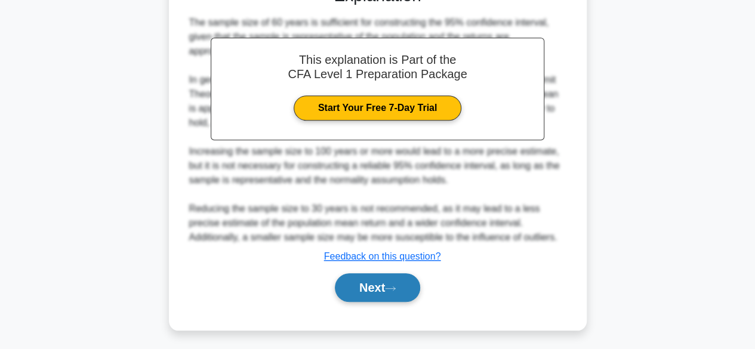
click at [380, 288] on button "Next" at bounding box center [377, 287] width 85 height 29
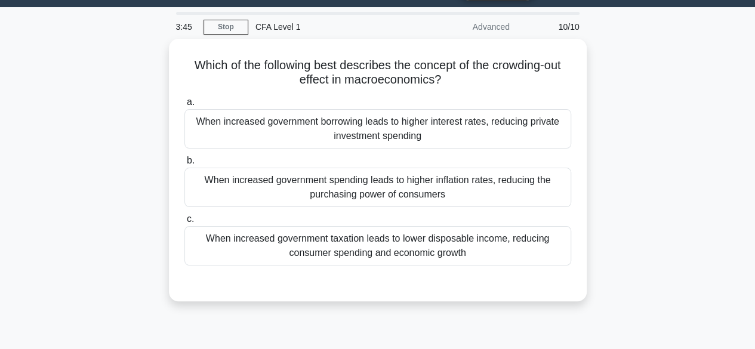
scroll to position [30, 0]
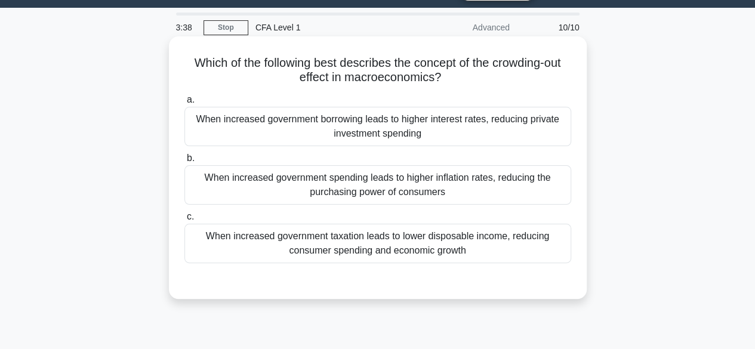
click at [312, 127] on div "When increased government borrowing leads to higher interest rates, reducing pr…" at bounding box center [378, 126] width 387 height 39
click at [185, 104] on input "a. When increased government borrowing leads to higher interest rates, reducing…" at bounding box center [185, 100] width 0 height 8
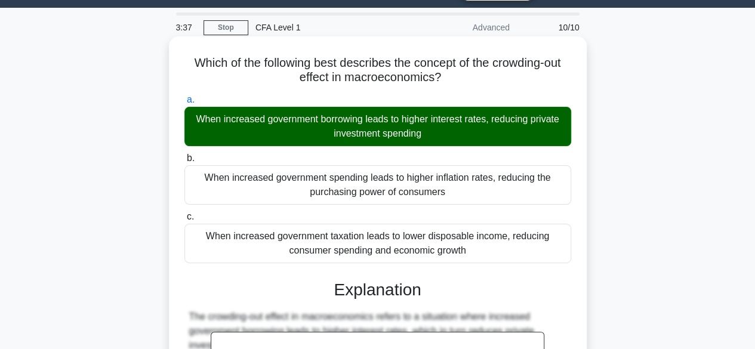
scroll to position [296, 0]
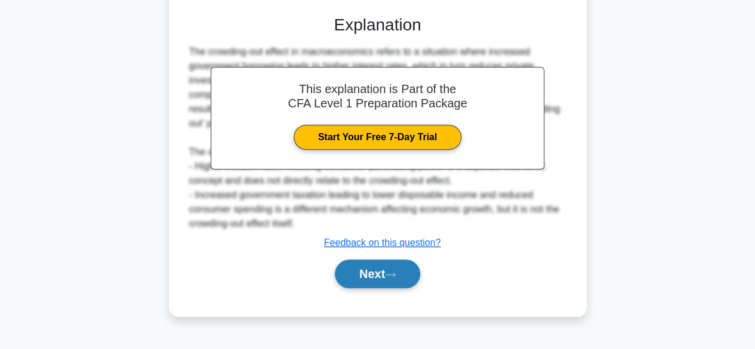
click at [371, 272] on button "Next" at bounding box center [377, 274] width 85 height 29
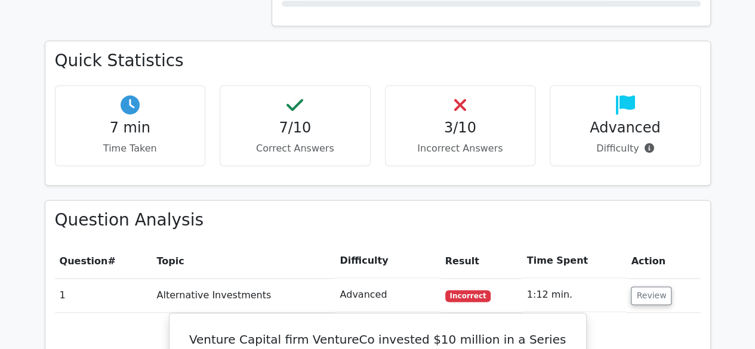
scroll to position [713, 0]
